Goal: Navigation & Orientation: Find specific page/section

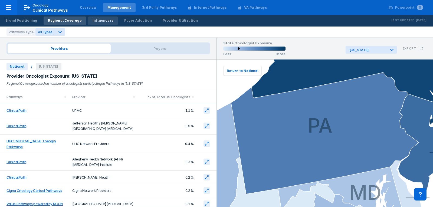
click at [94, 23] on div "Influencers" at bounding box center [102, 20] width 21 height 5
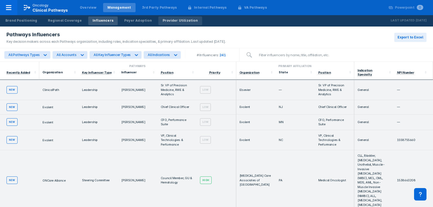
click at [168, 20] on div "Provider Utilization" at bounding box center [179, 20] width 35 height 5
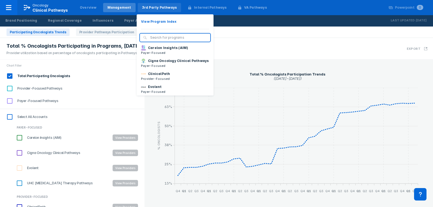
click at [148, 8] on div "3rd Party Pathways" at bounding box center [159, 7] width 35 height 5
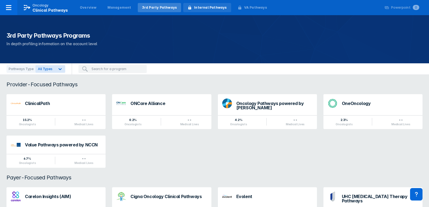
click at [209, 9] on div "Internal Pathways" at bounding box center [210, 7] width 32 height 5
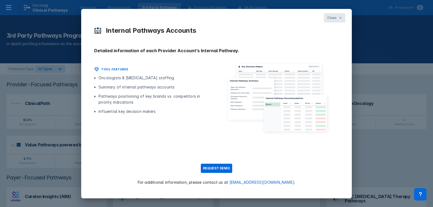
click at [336, 19] on span "Close" at bounding box center [331, 17] width 9 height 5
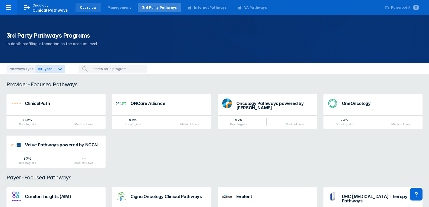
click at [82, 5] on div "Overview" at bounding box center [87, 7] width 25 height 9
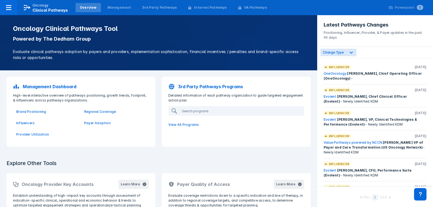
click at [345, 72] on link "OneOncology:" at bounding box center [335, 73] width 24 height 4
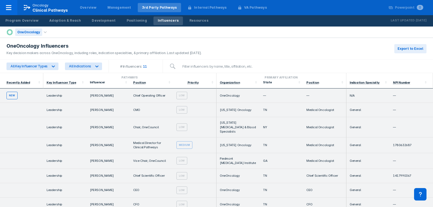
click at [38, 32] on div "OneOncology" at bounding box center [28, 32] width 27 height 8
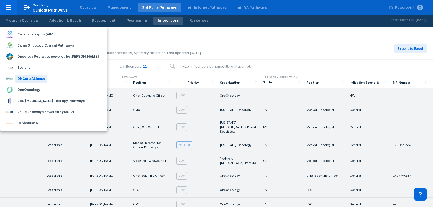
click at [24, 81] on div "ONCare Alliance" at bounding box center [31, 79] width 32 height 8
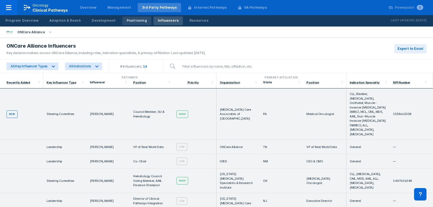
click at [131, 23] on link "Positioning" at bounding box center [136, 20] width 29 height 9
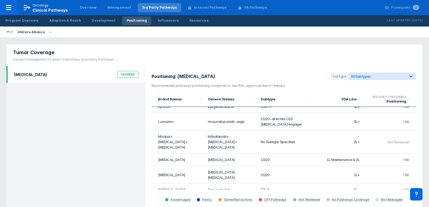
scroll to position [96, 0]
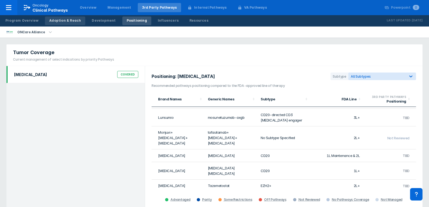
click at [50, 22] on div "Adoption & Reach" at bounding box center [65, 20] width 32 height 5
